Goal: Navigation & Orientation: Understand site structure

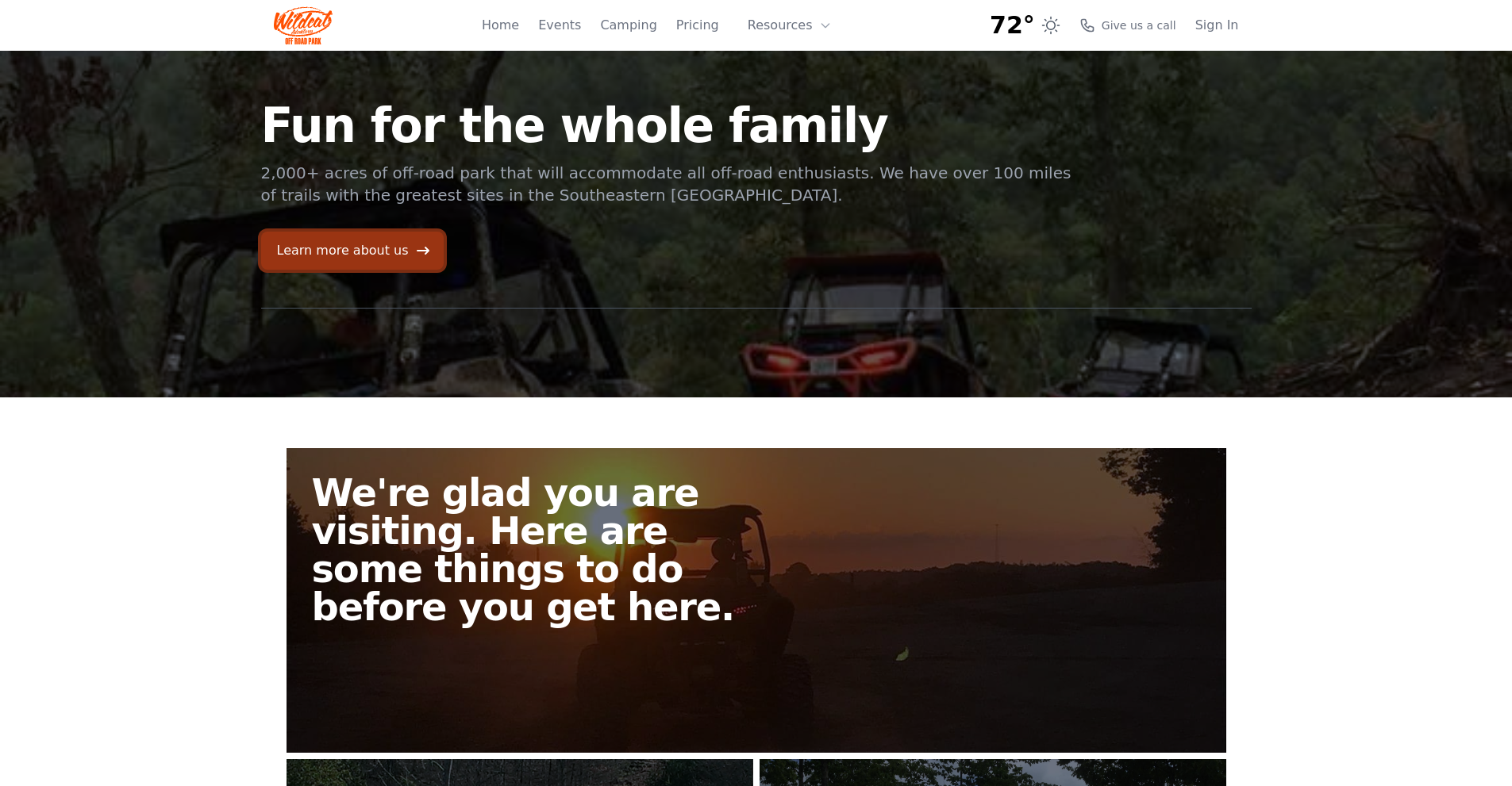
click at [345, 238] on link "Learn more about us" at bounding box center [352, 251] width 183 height 38
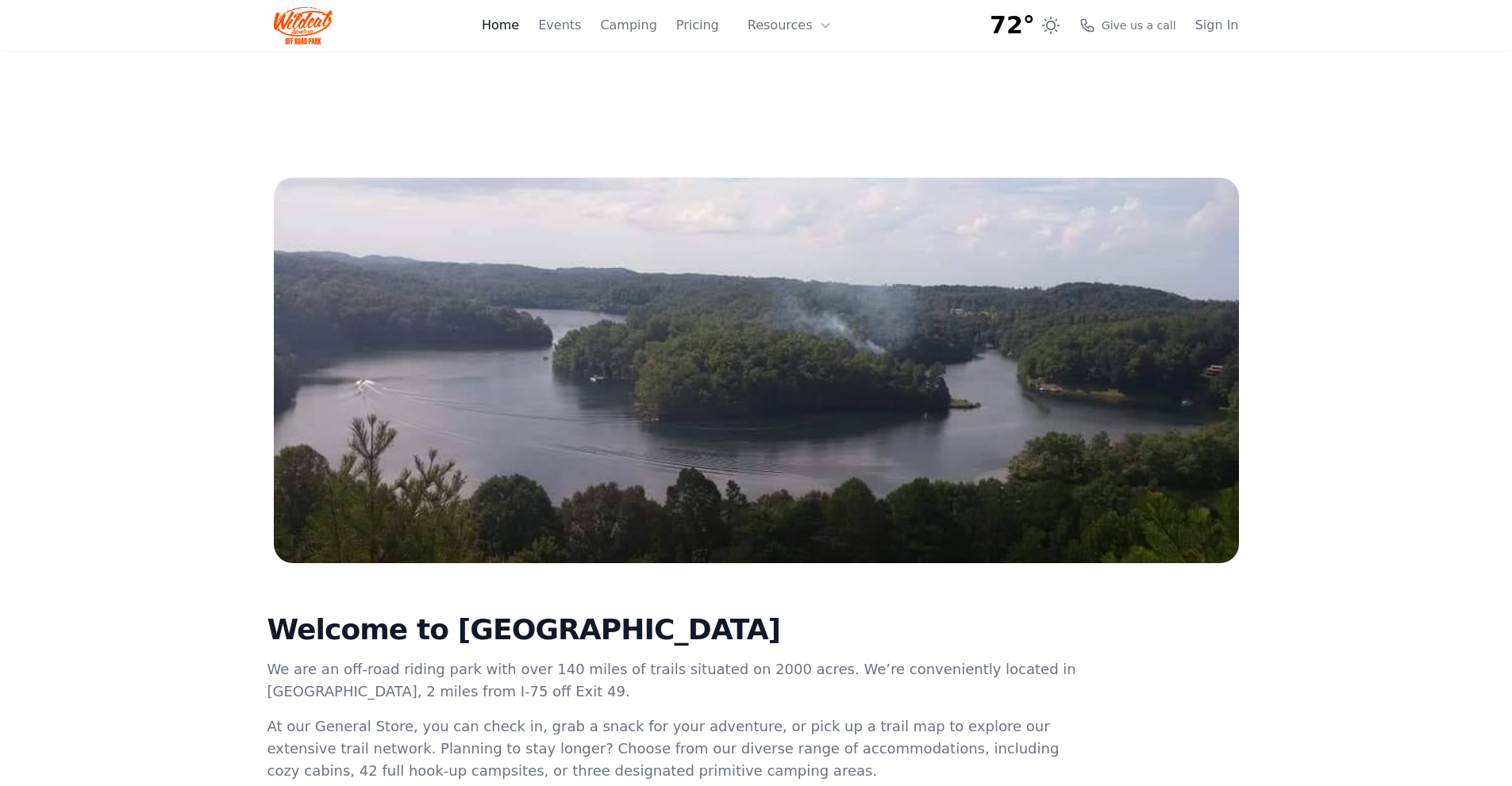
click at [519, 25] on link "Home" at bounding box center [500, 25] width 37 height 19
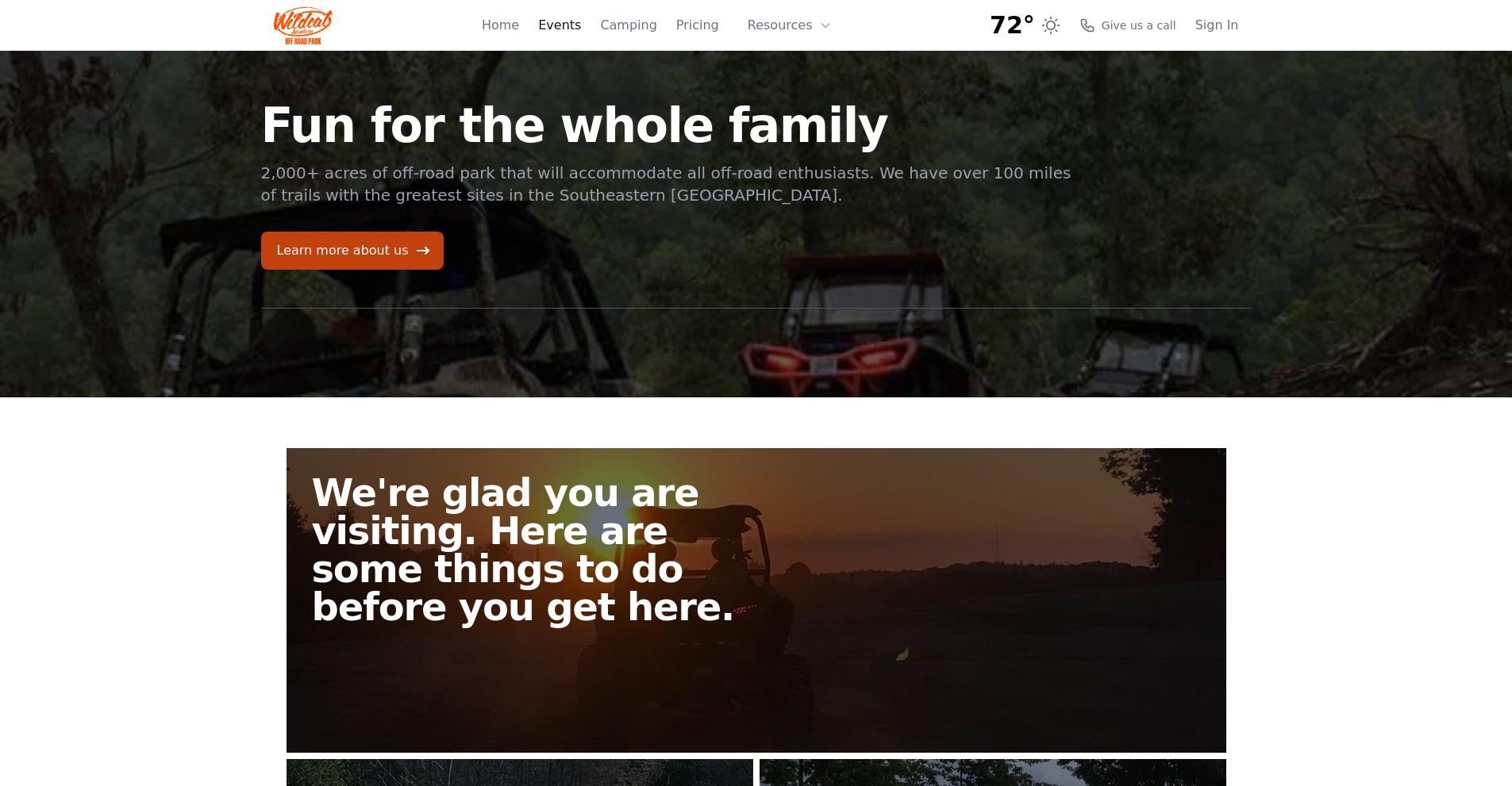
click at [571, 26] on link "Events" at bounding box center [559, 25] width 43 height 19
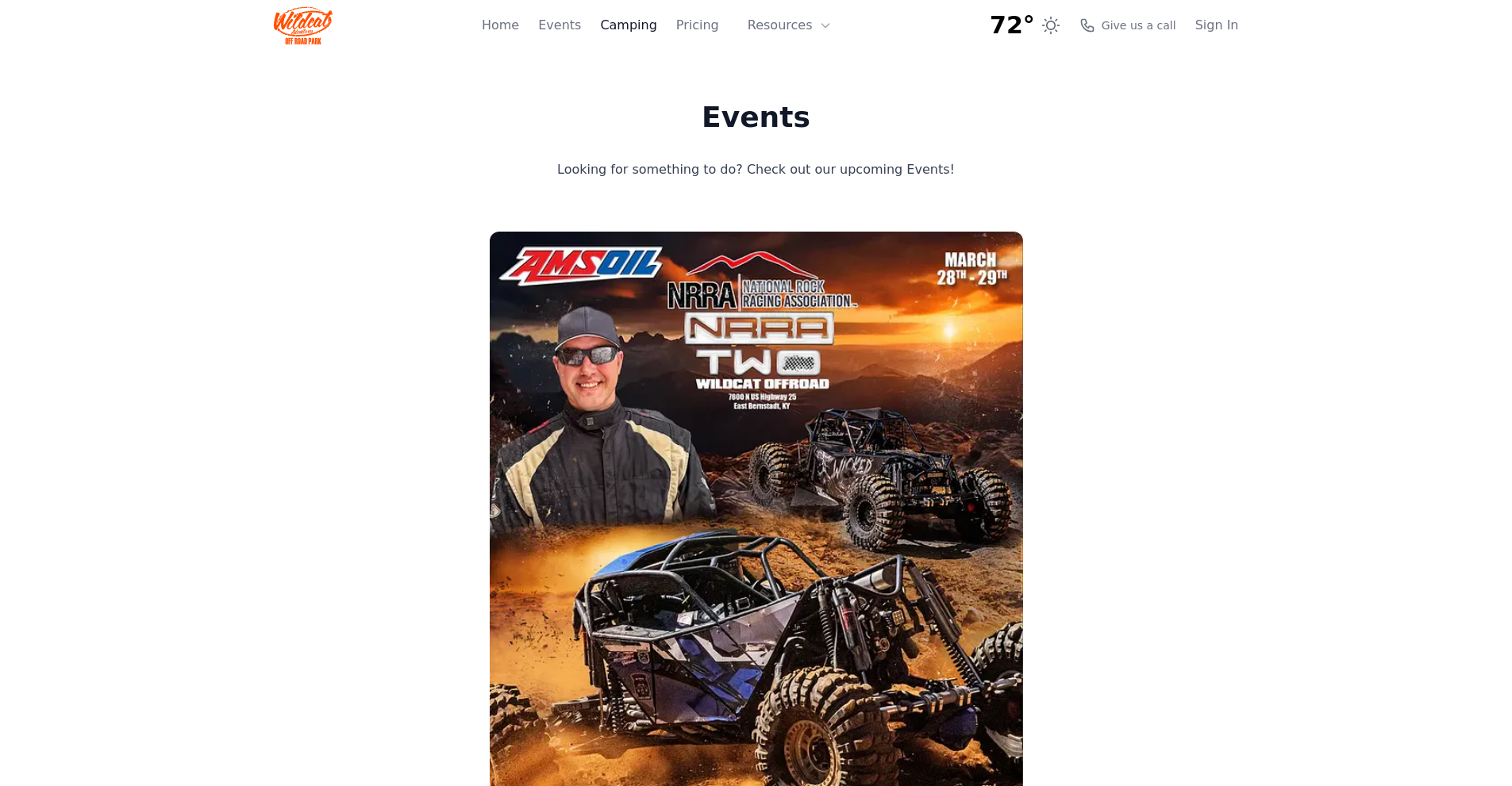
click at [641, 25] on link "Camping" at bounding box center [628, 25] width 57 height 19
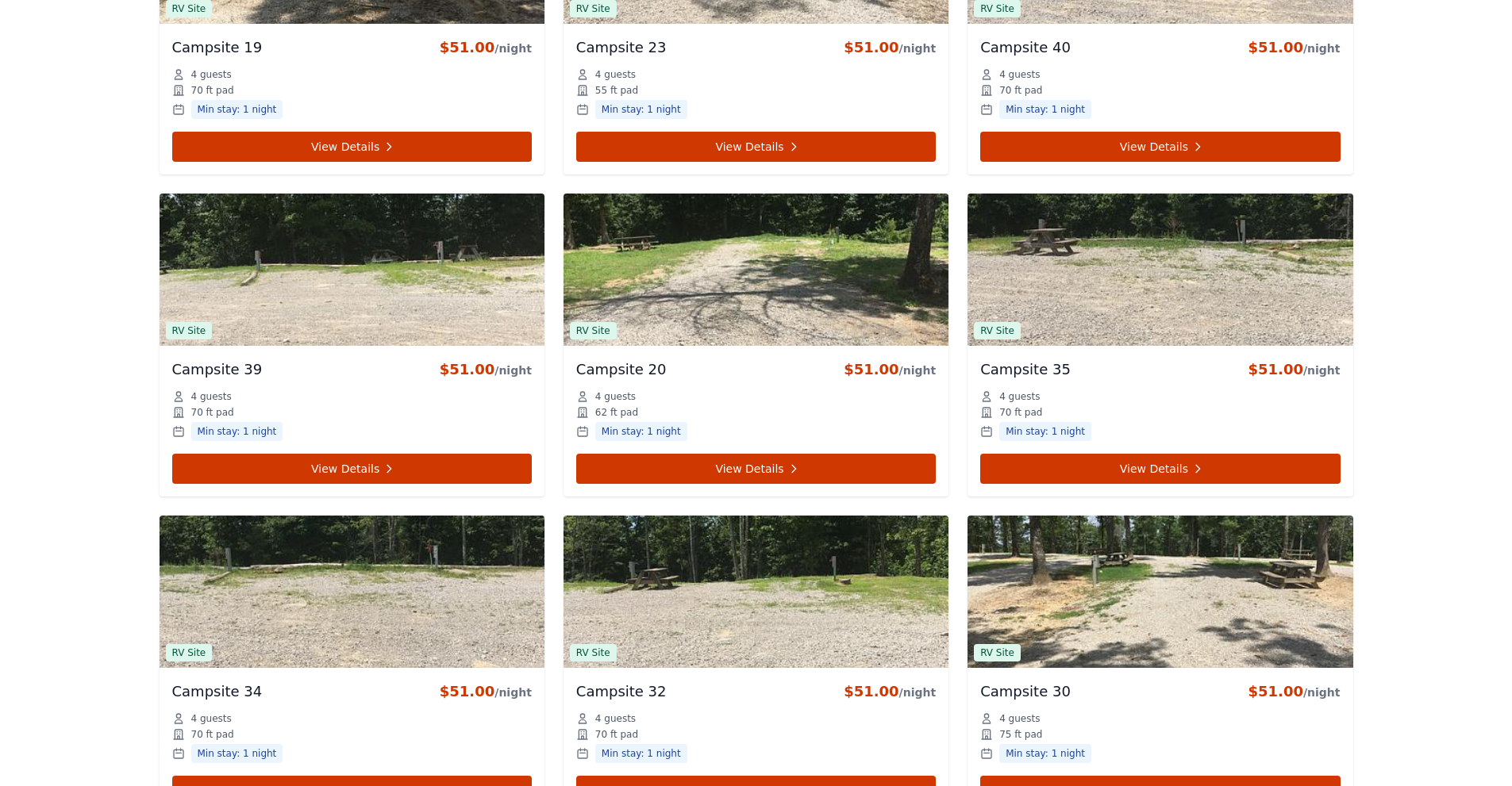
scroll to position [3253, 0]
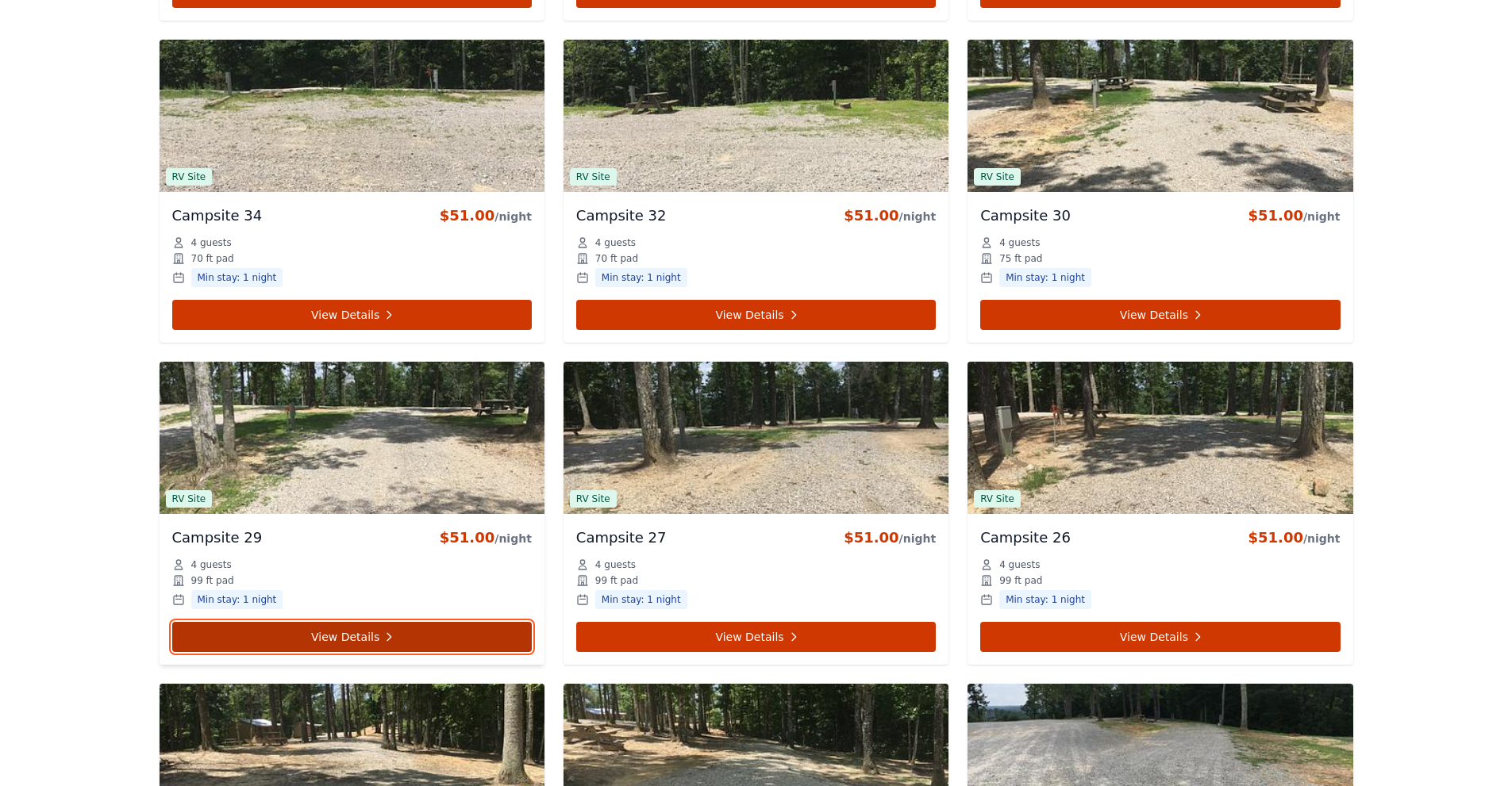
click at [372, 635] on link "View Details" at bounding box center [351, 636] width 359 height 30
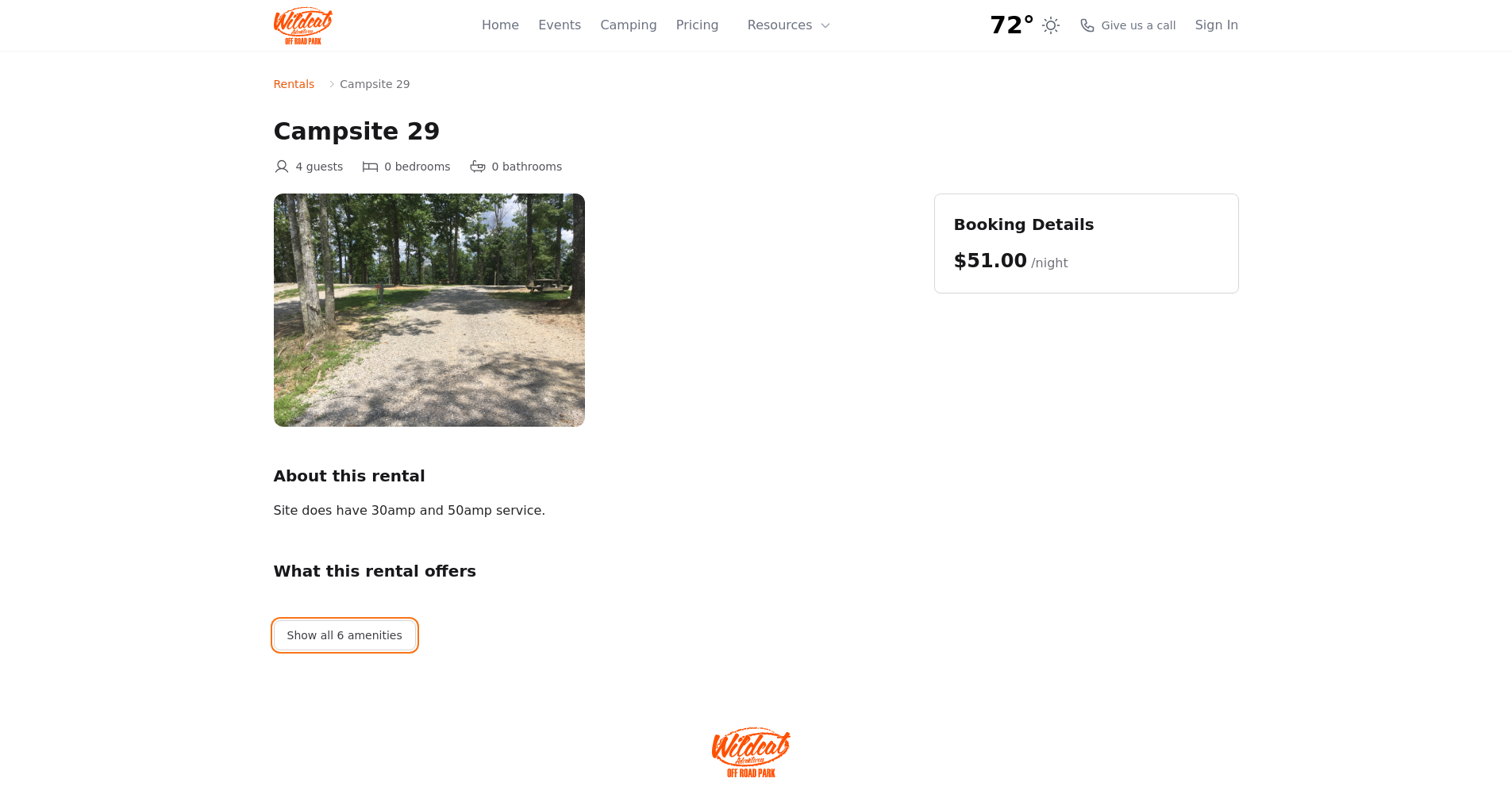
click at [340, 633] on button "Show all 6 amenities" at bounding box center [345, 635] width 142 height 30
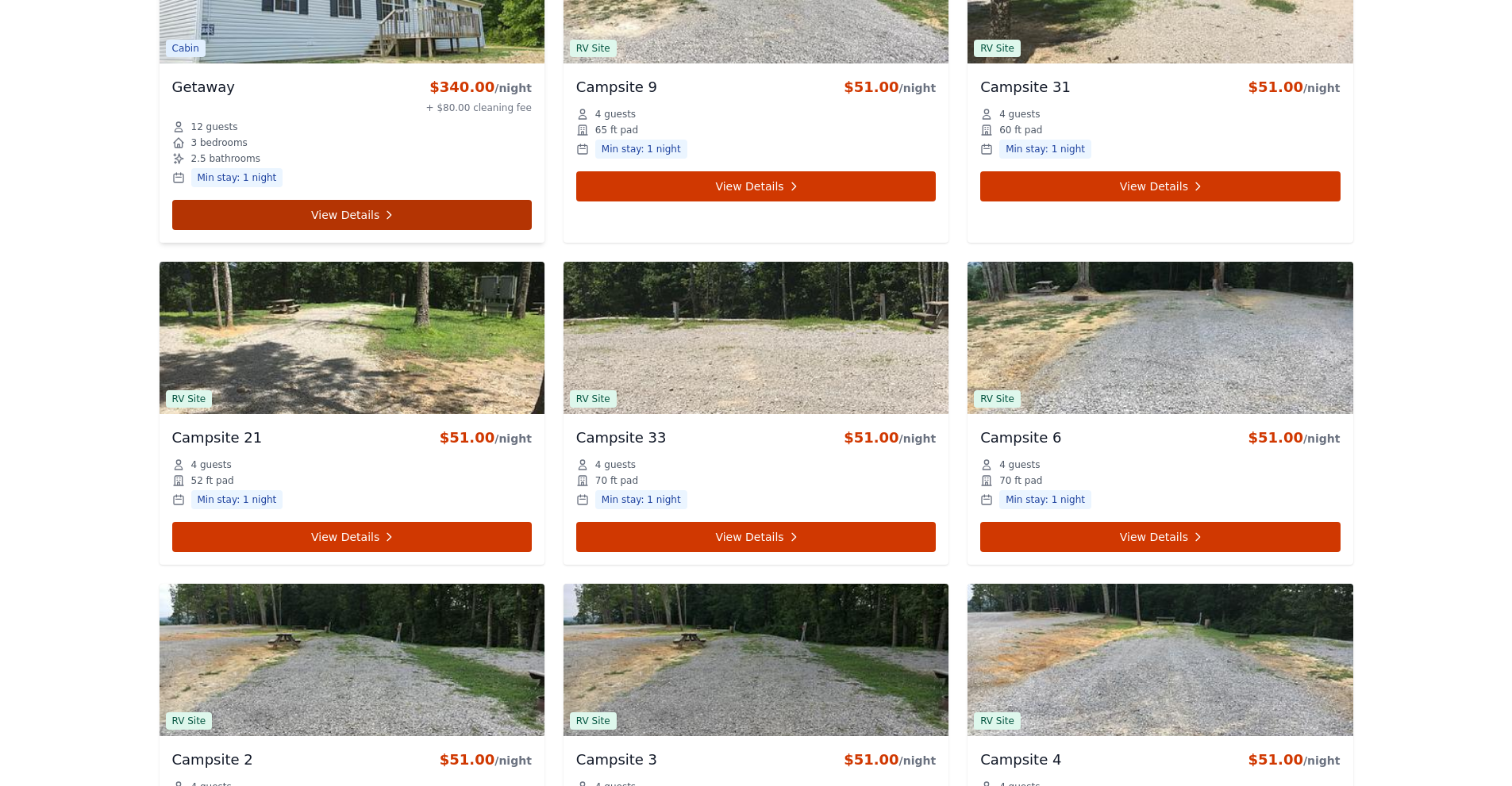
scroll to position [800, 0]
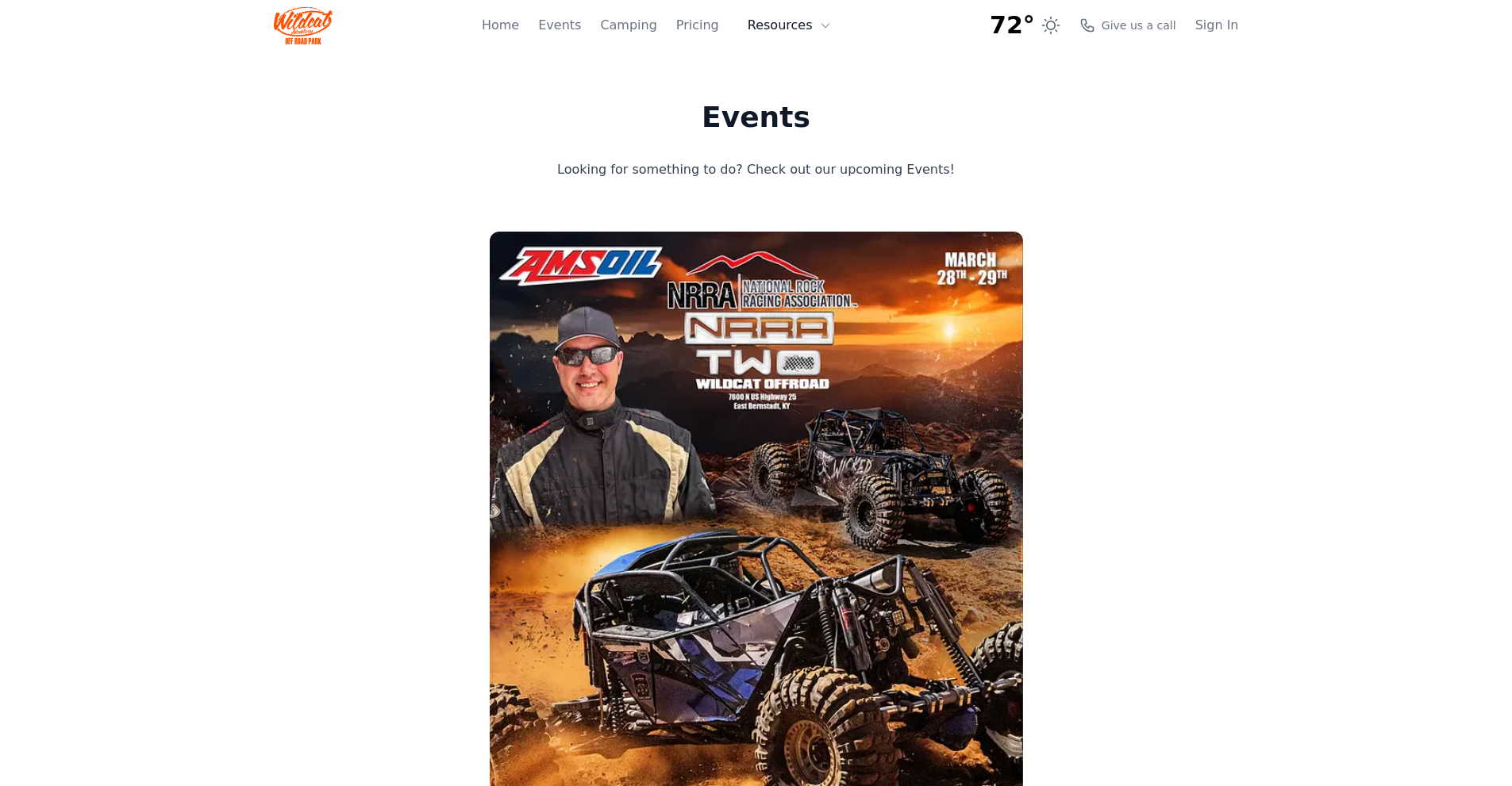
click at [793, 25] on button "Resources" at bounding box center [789, 25] width 103 height 32
click at [795, 61] on link "About" at bounding box center [814, 65] width 152 height 29
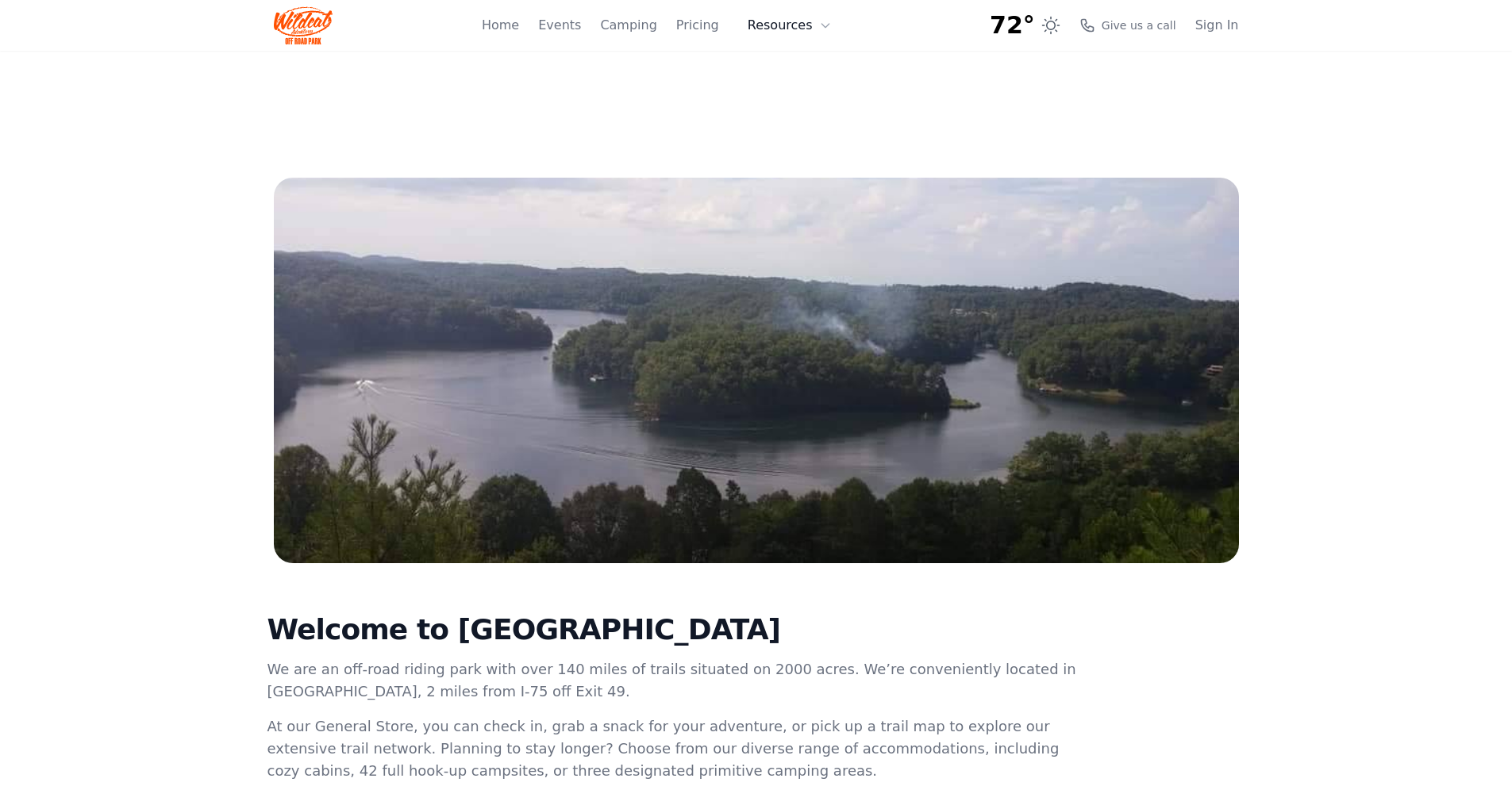
click at [766, 20] on button "Resources" at bounding box center [789, 25] width 103 height 32
click at [764, 89] on icon at bounding box center [758, 94] width 12 height 12
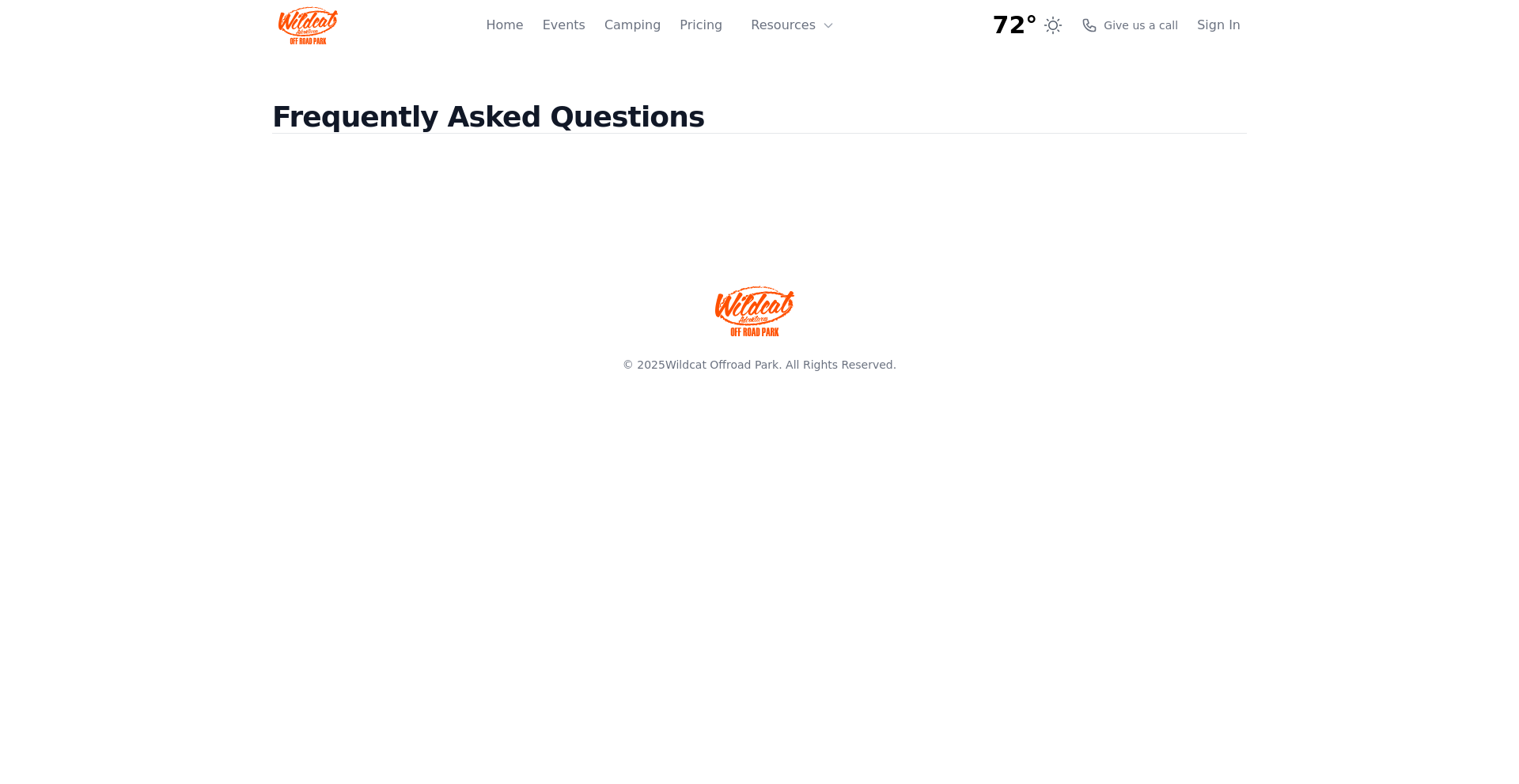
click at [318, 32] on img at bounding box center [308, 25] width 59 height 38
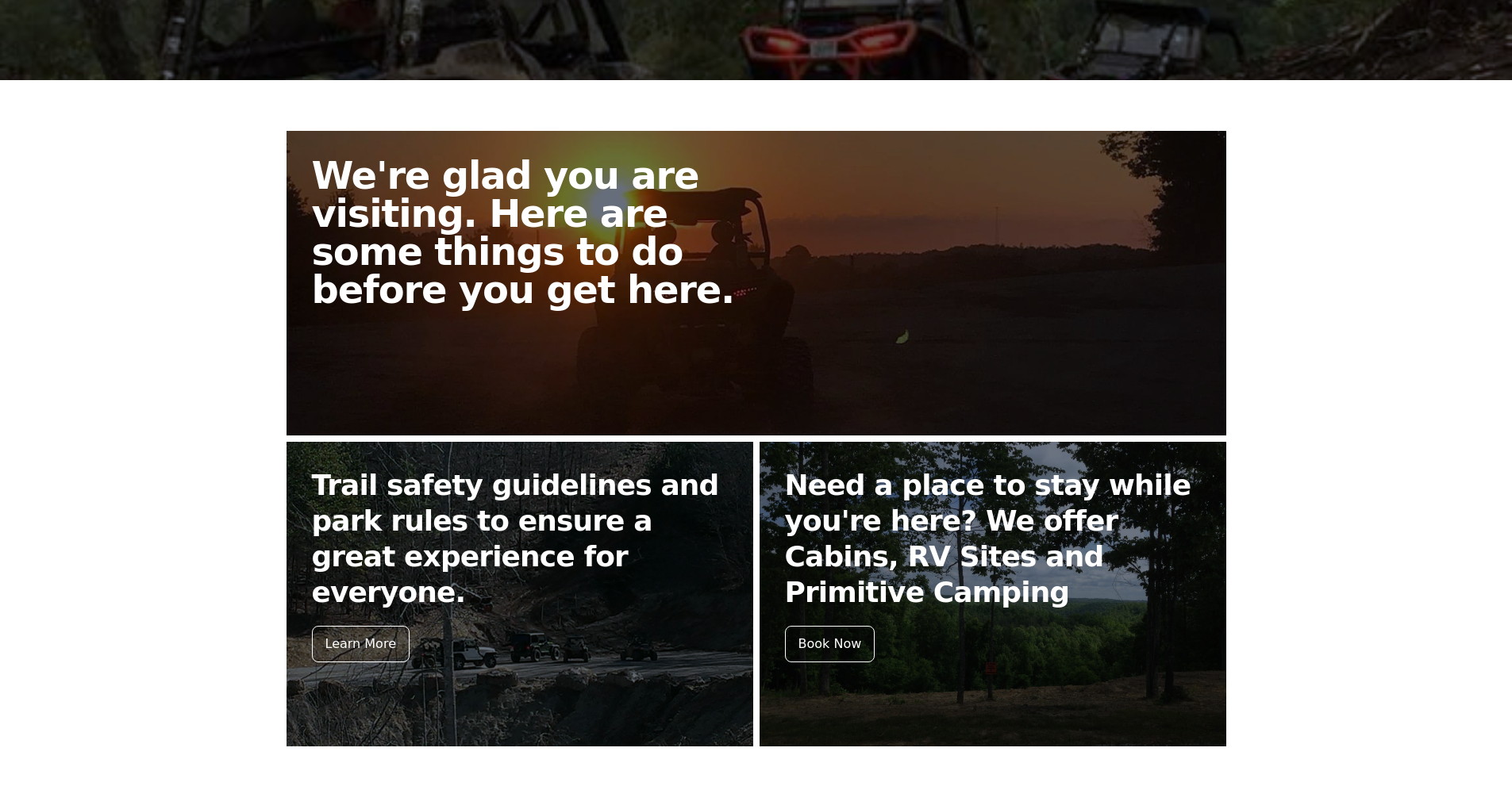
scroll to position [500, 0]
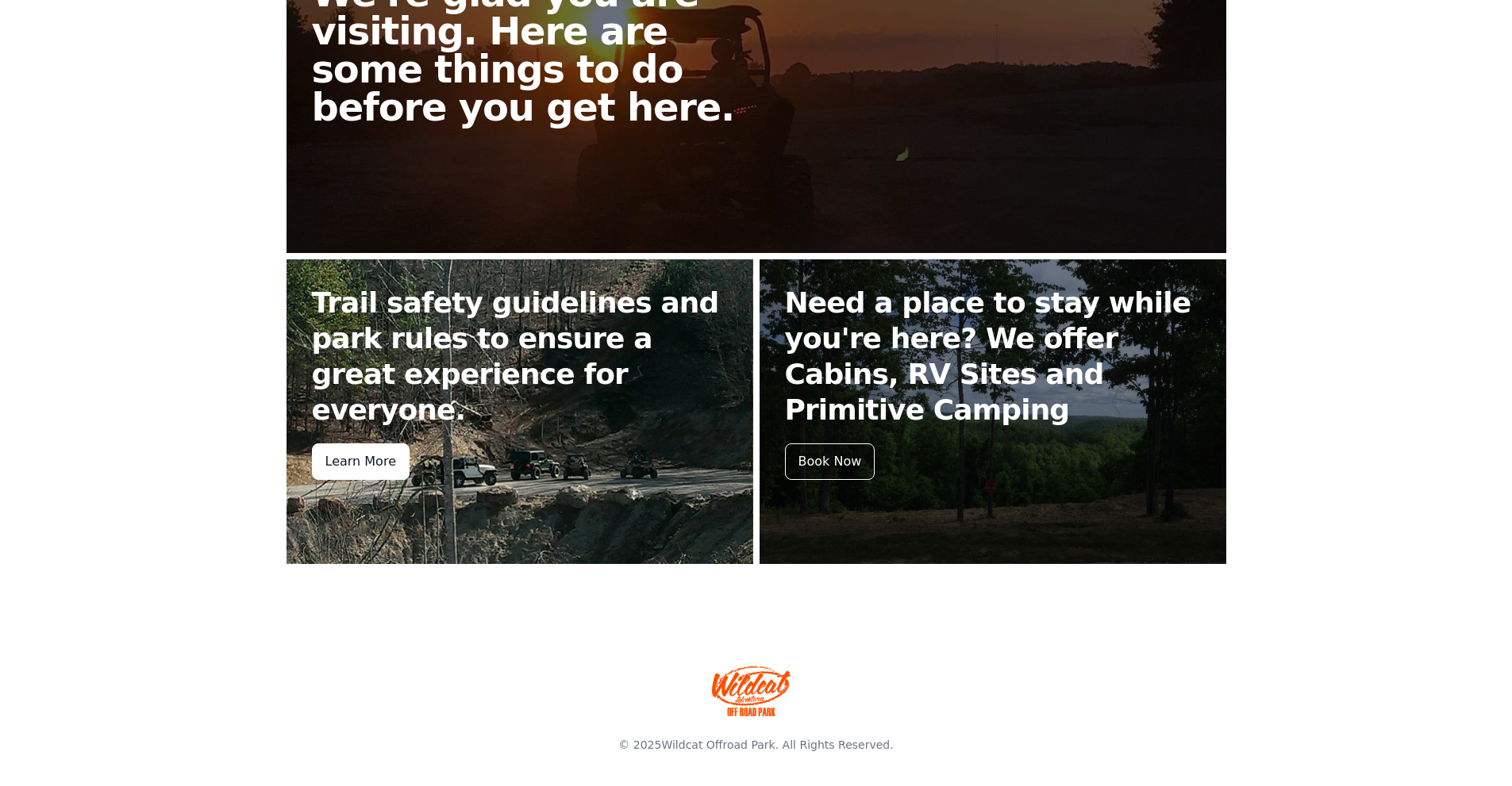
click at [341, 443] on div "Learn More" at bounding box center [360, 461] width 98 height 36
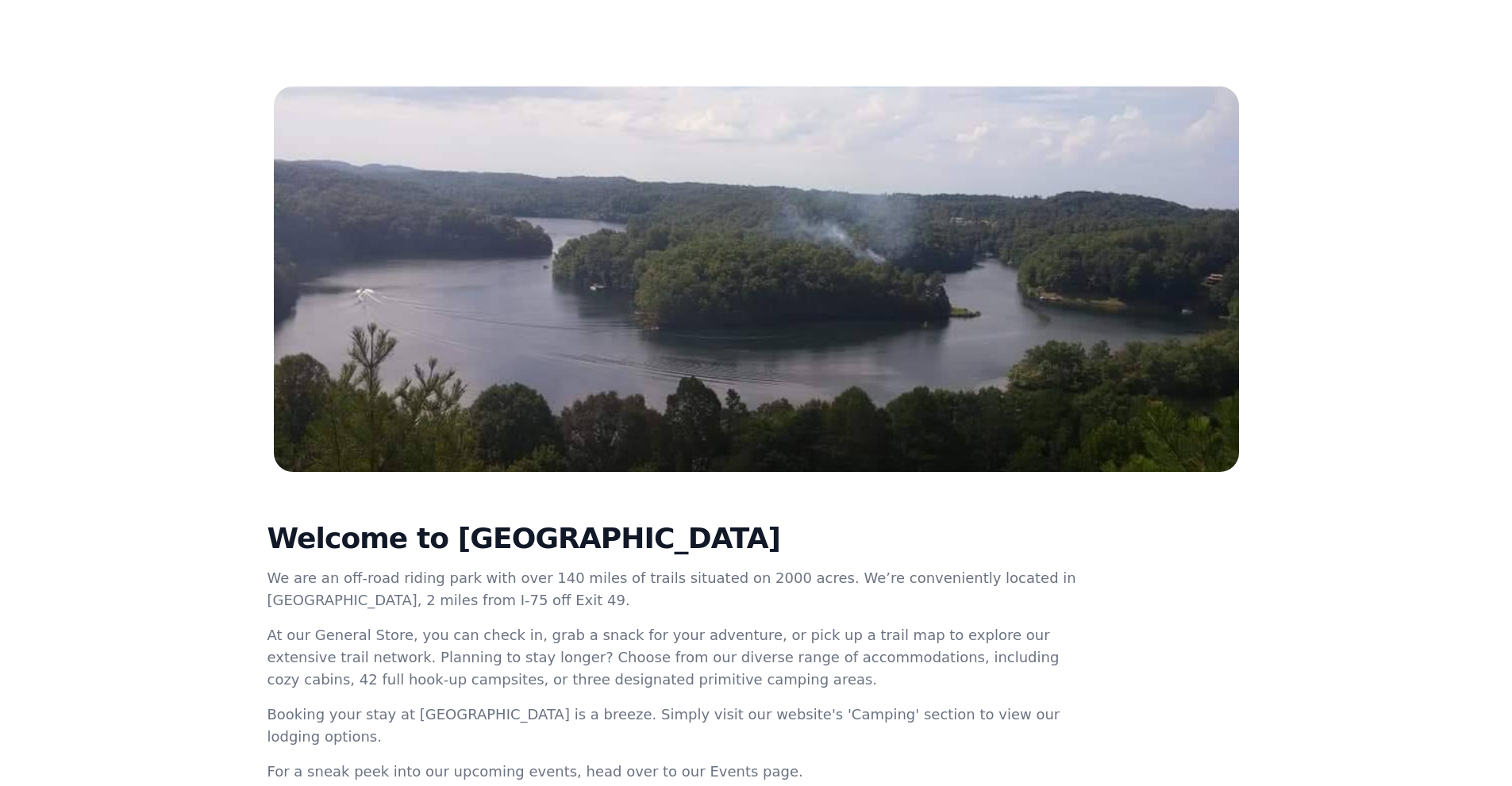
scroll to position [76, 0]
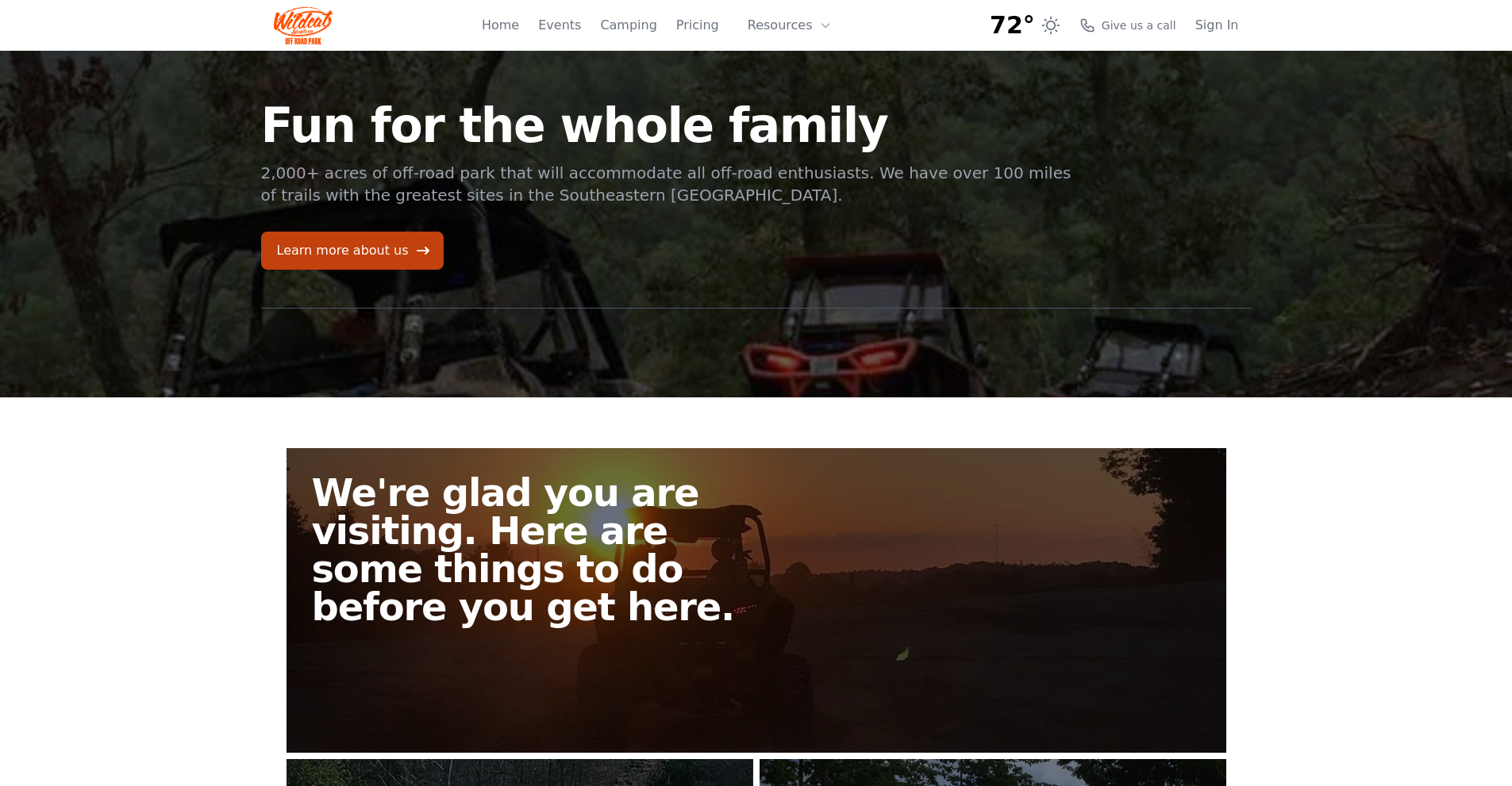
click at [304, 19] on img at bounding box center [304, 25] width 59 height 38
click at [519, 30] on link "Home" at bounding box center [500, 25] width 37 height 19
click at [574, 24] on link "Events" at bounding box center [559, 25] width 43 height 19
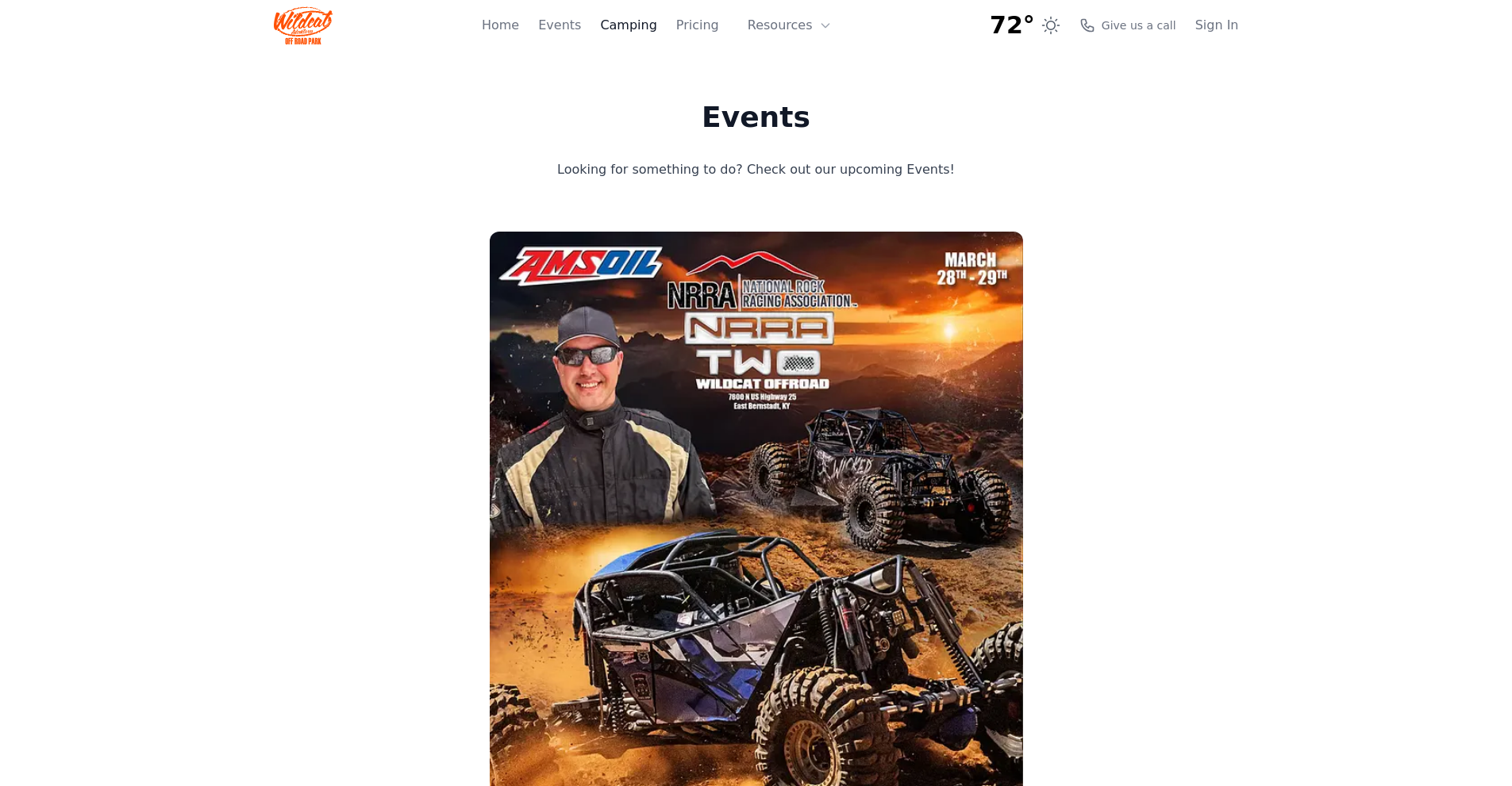
click at [631, 28] on link "Camping" at bounding box center [628, 25] width 57 height 19
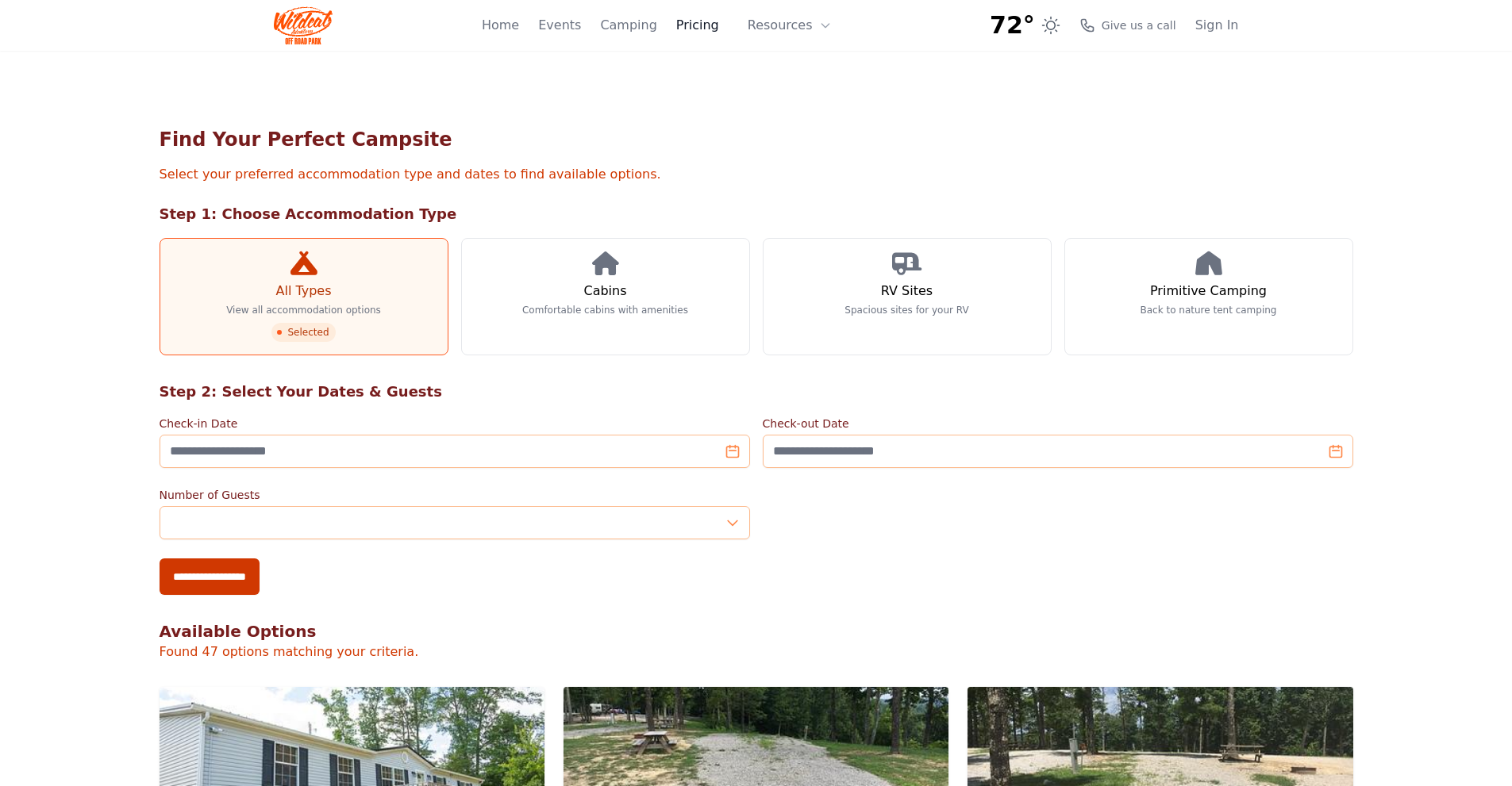
click at [716, 33] on link "Pricing" at bounding box center [698, 25] width 43 height 19
